Goal: Task Accomplishment & Management: Use online tool/utility

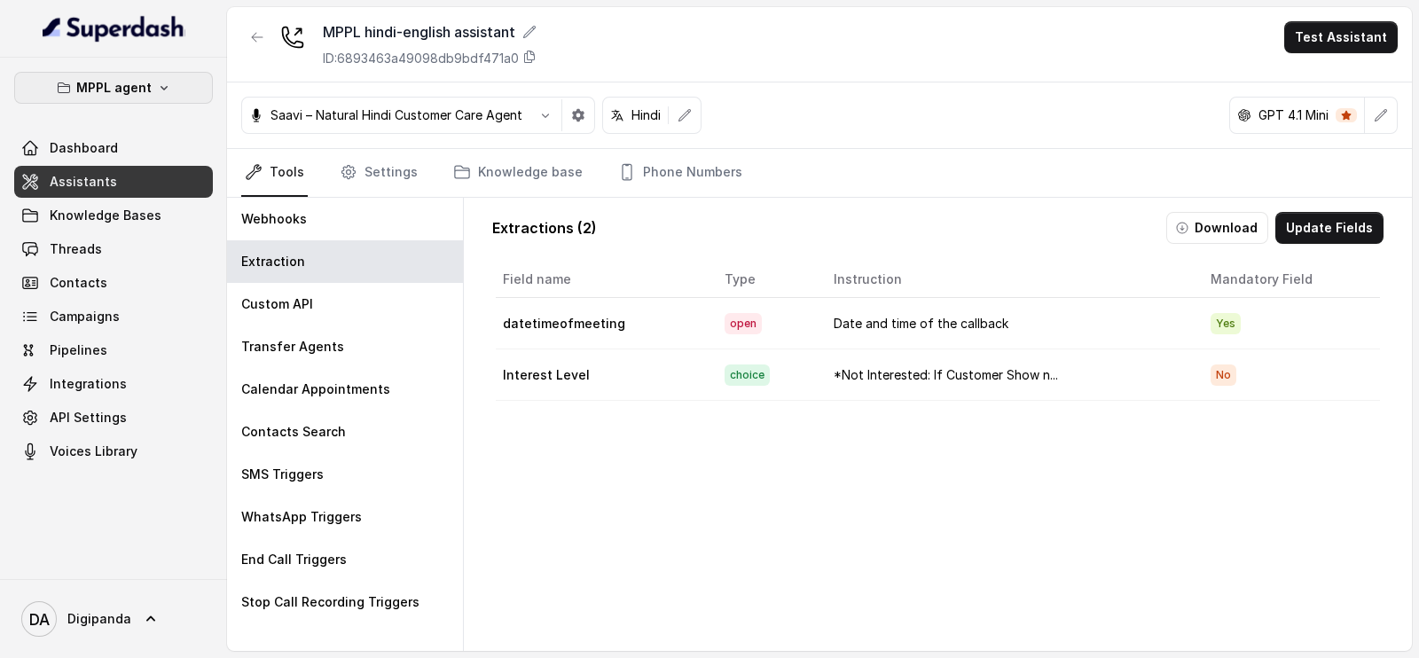
click at [152, 98] on button "MPPL agent" at bounding box center [113, 88] width 199 height 32
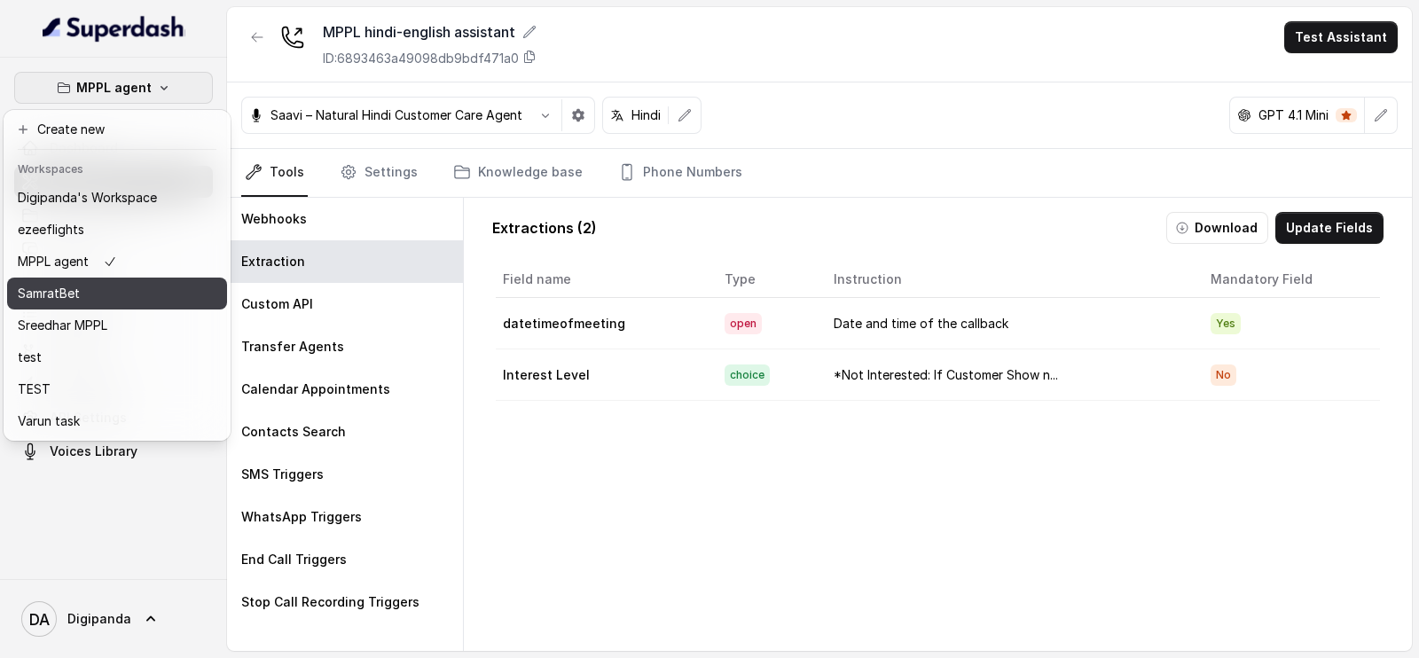
click at [143, 294] on div "SamratBet" at bounding box center [87, 293] width 139 height 21
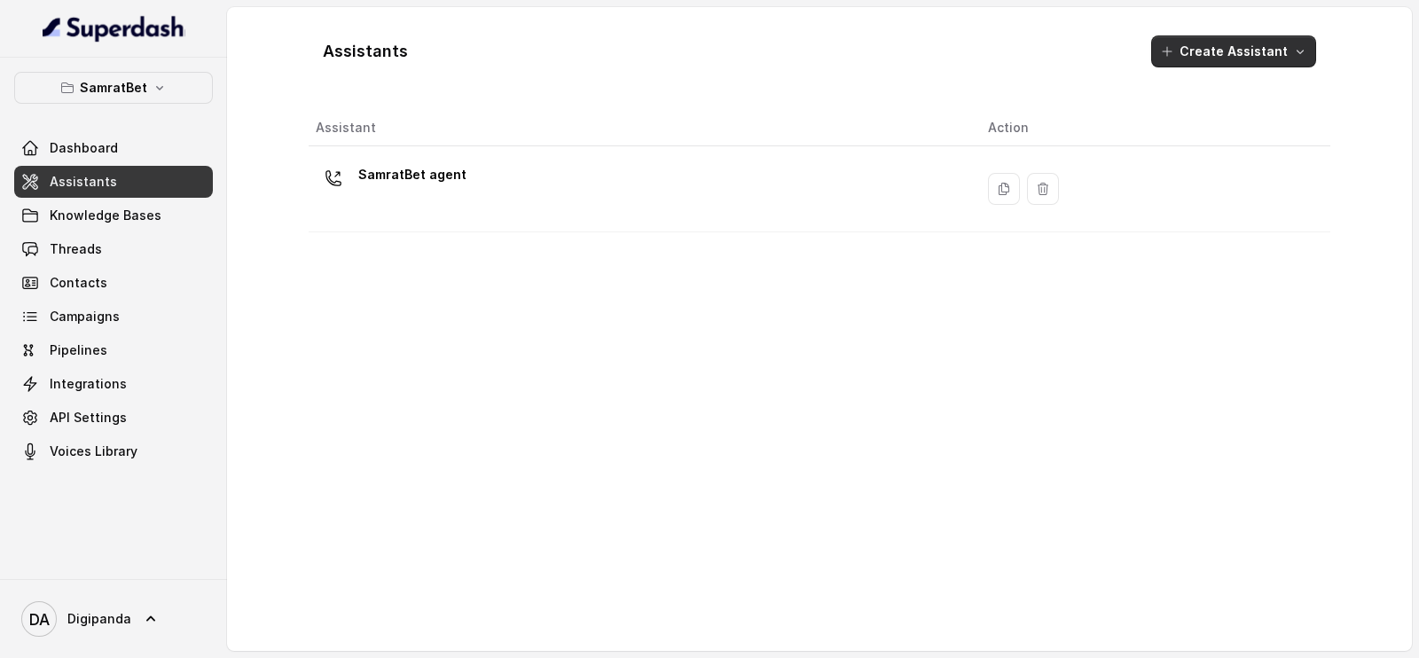
click at [1219, 50] on button "Create Assistant" at bounding box center [1233, 51] width 165 height 32
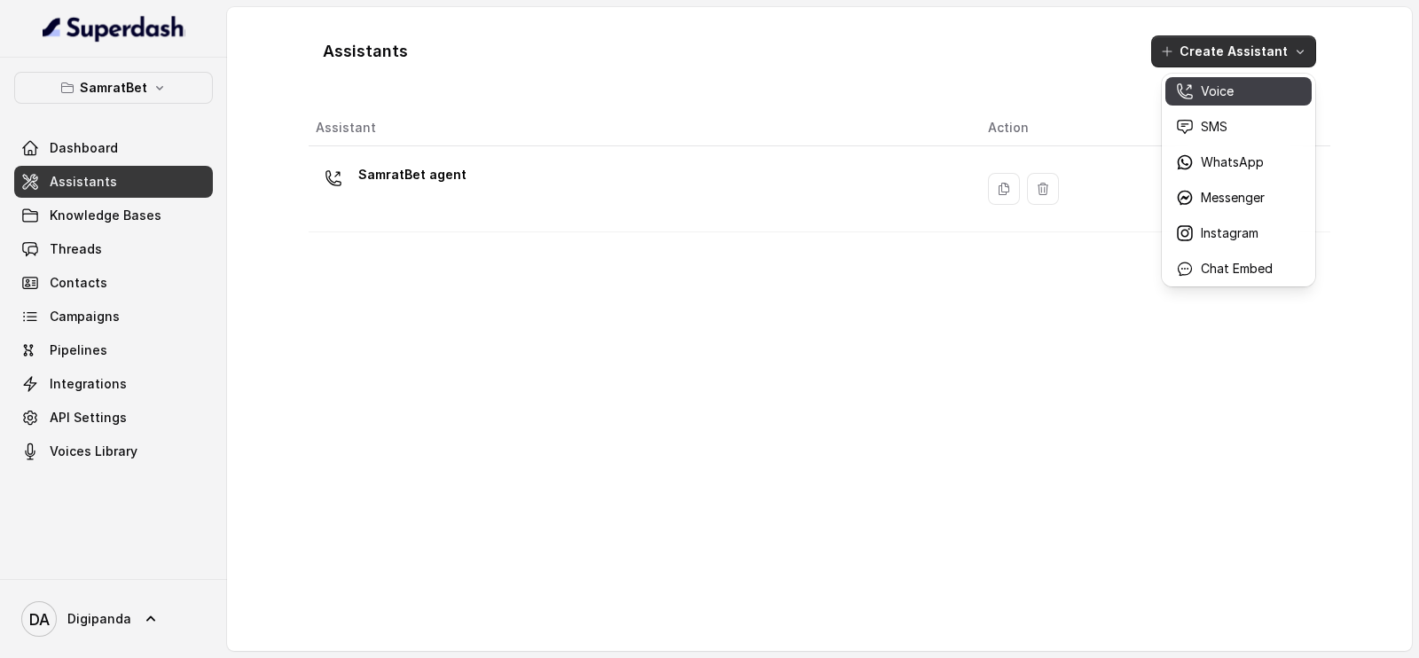
click at [1224, 100] on button "Voice" at bounding box center [1238, 91] width 146 height 28
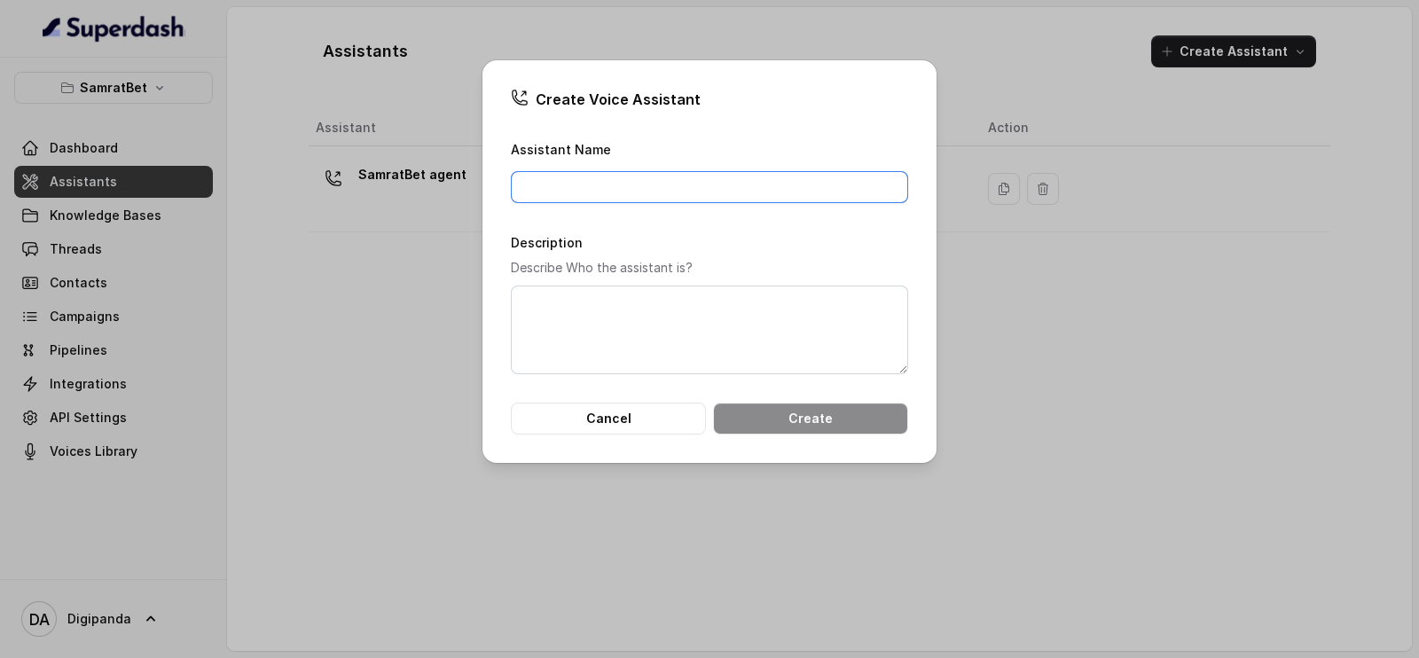
click at [714, 189] on input "Assistant Name" at bounding box center [709, 187] width 397 height 32
type input "SamratBet Payment"
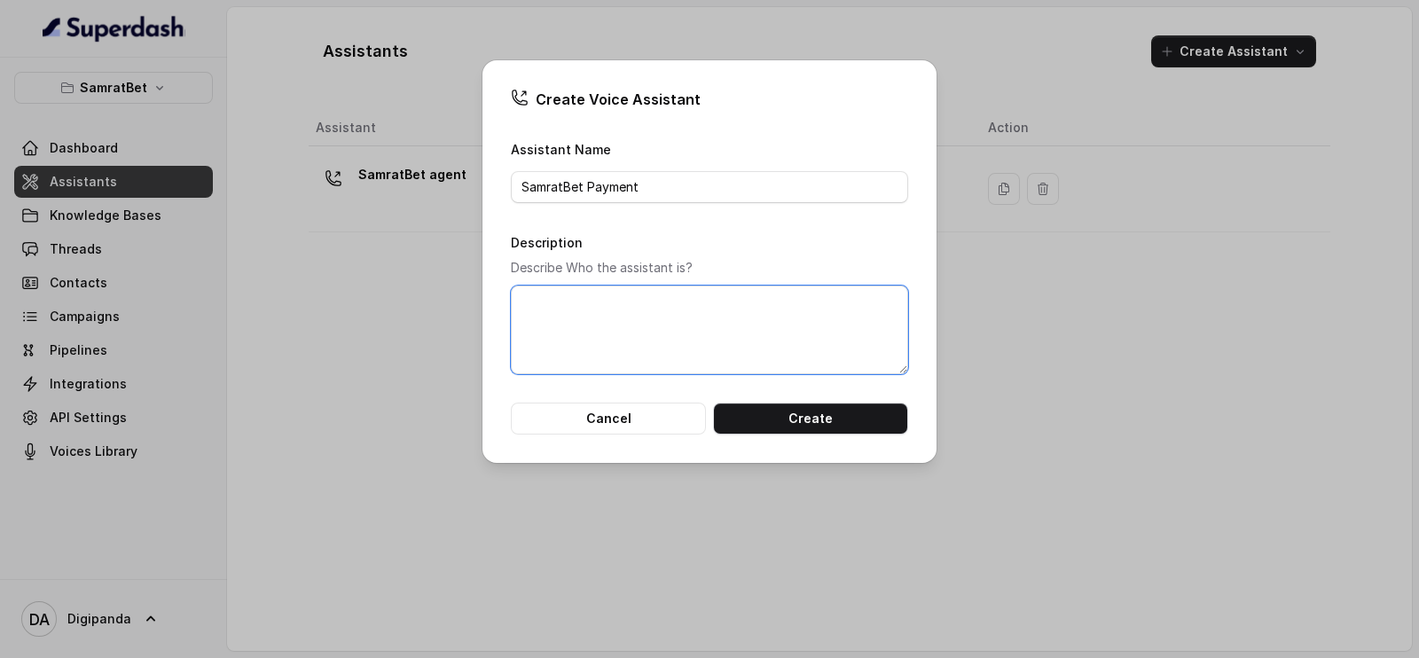
click at [652, 345] on textarea "Description" at bounding box center [709, 329] width 397 height 89
